Goal: Information Seeking & Learning: Learn about a topic

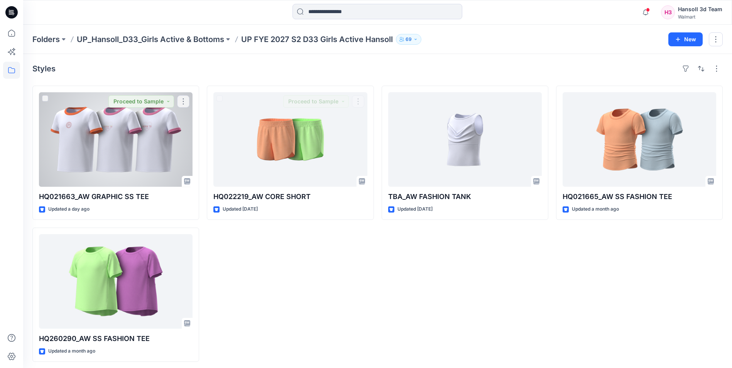
drag, startPoint x: 0, startPoint y: 0, endPoint x: 124, endPoint y: 155, distance: 198.2
click at [120, 154] on div at bounding box center [116, 139] width 154 height 95
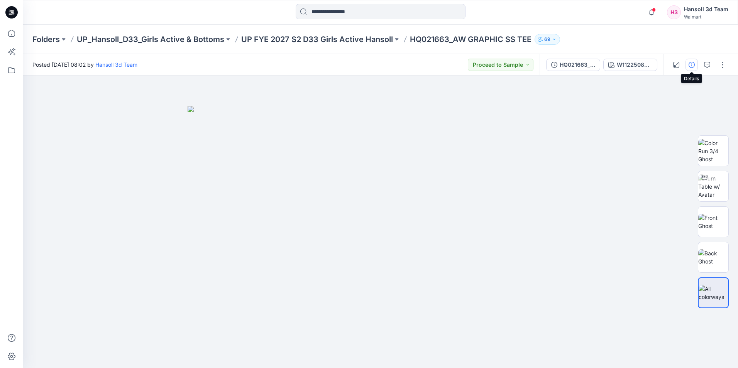
click at [691, 65] on icon "button" at bounding box center [692, 65] width 6 height 6
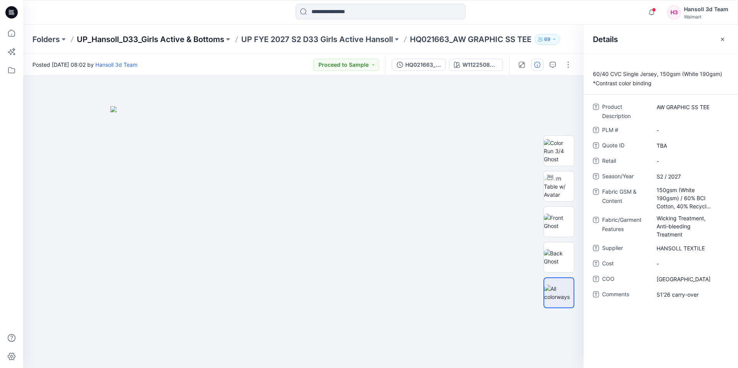
click at [164, 34] on p "UP_Hansoll_D33_Girls Active & Bottoms" at bounding box center [150, 39] width 147 height 11
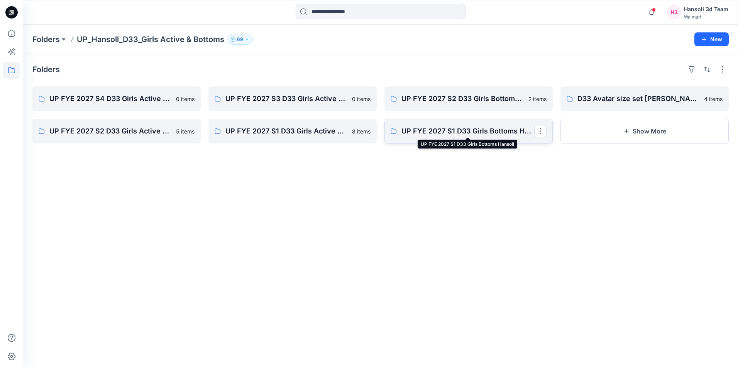
click at [471, 130] on p "UP FYE 2027 S1 D33 Girls Bottoms Hansoll" at bounding box center [467, 131] width 133 height 11
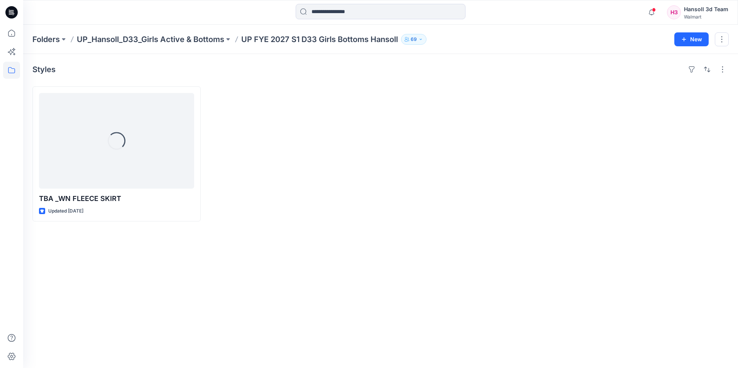
click at [196, 37] on p "UP_Hansoll_D33_Girls Active & Bottoms" at bounding box center [150, 39] width 147 height 11
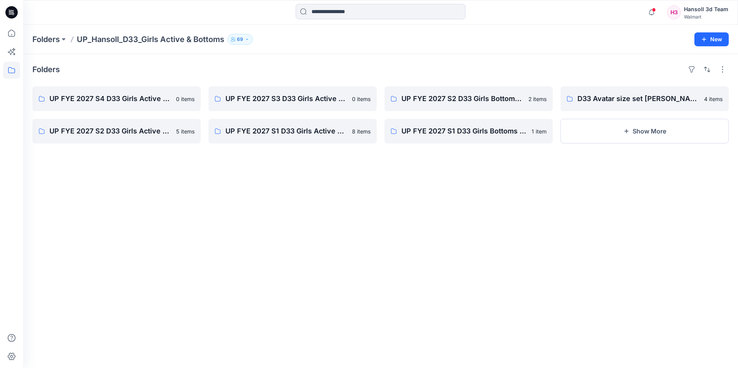
click at [410, 257] on div "Folders UP FYE 2027 S4 D33 Girls Active Hansoll 0 items UP FYE 2027 S2 D33 Girl…" at bounding box center [380, 211] width 715 height 314
click at [333, 132] on p "UP FYE 2027 S1 D33 Girls Active Hansoll" at bounding box center [291, 131] width 133 height 11
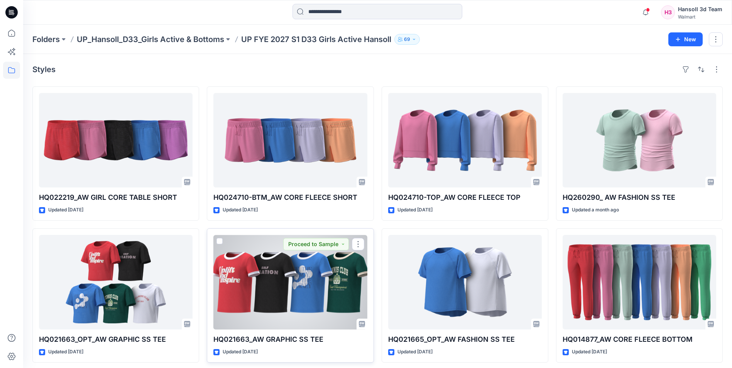
click at [289, 296] on div at bounding box center [290, 282] width 154 height 95
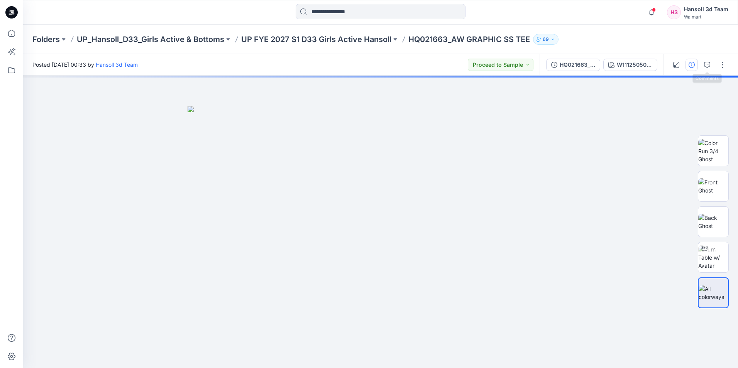
click at [689, 64] on icon "button" at bounding box center [692, 65] width 6 height 6
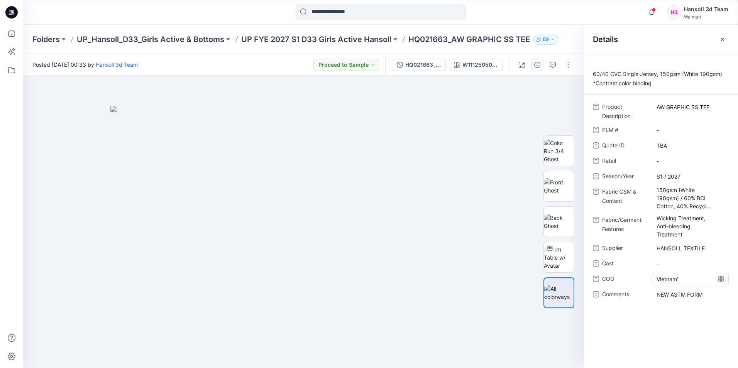
click at [684, 279] on span "Vietnam'" at bounding box center [689, 279] width 67 height 8
click at [691, 279] on textarea "********" at bounding box center [689, 279] width 77 height 12
type textarea "*******"
